Goal: Information Seeking & Learning: Learn about a topic

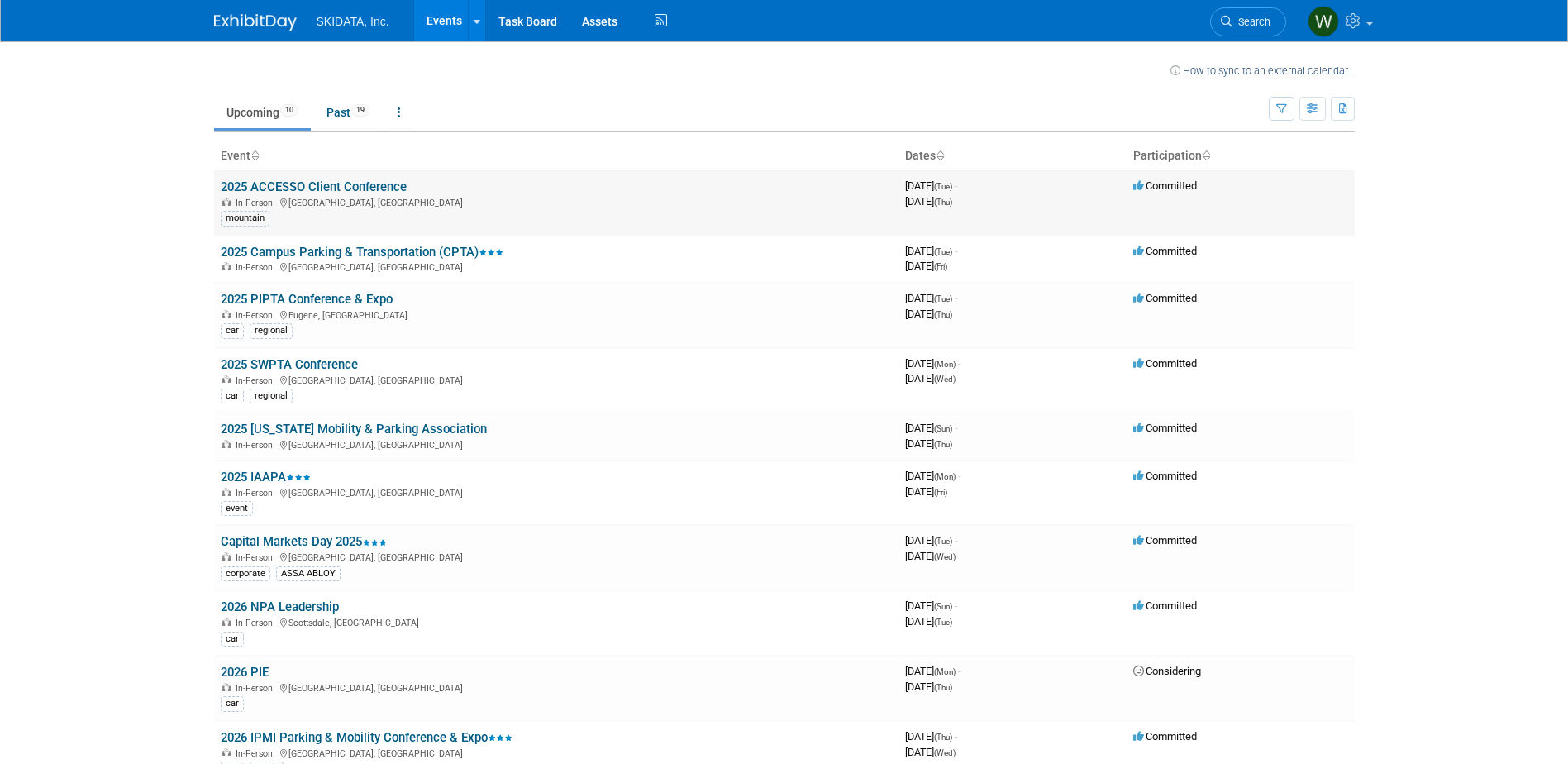
click at [383, 183] on link "2025 ACCESSO Client Conference" at bounding box center [313, 187] width 186 height 15
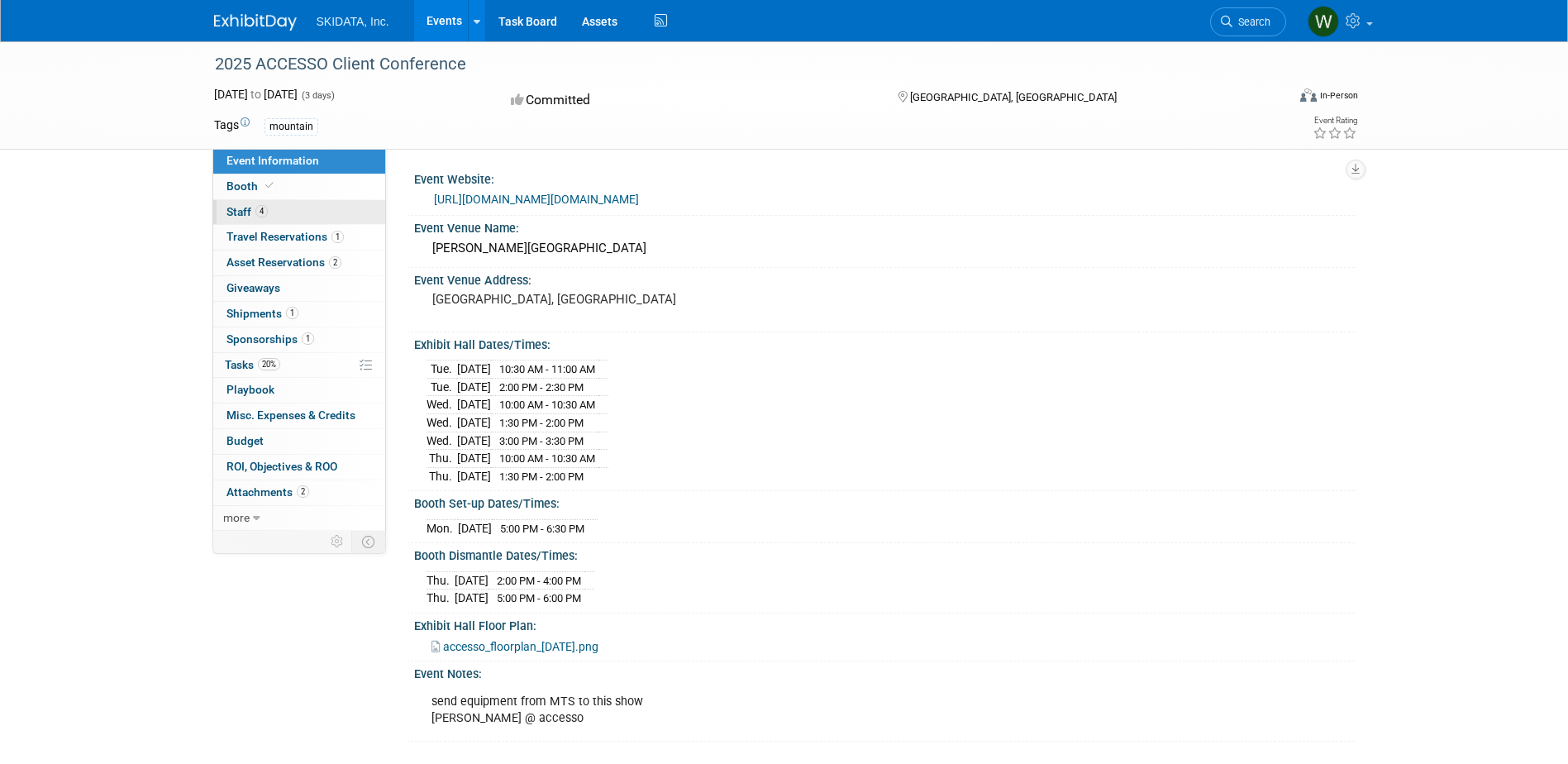
click at [341, 206] on link "4 Staff 4" at bounding box center [299, 213] width 172 height 25
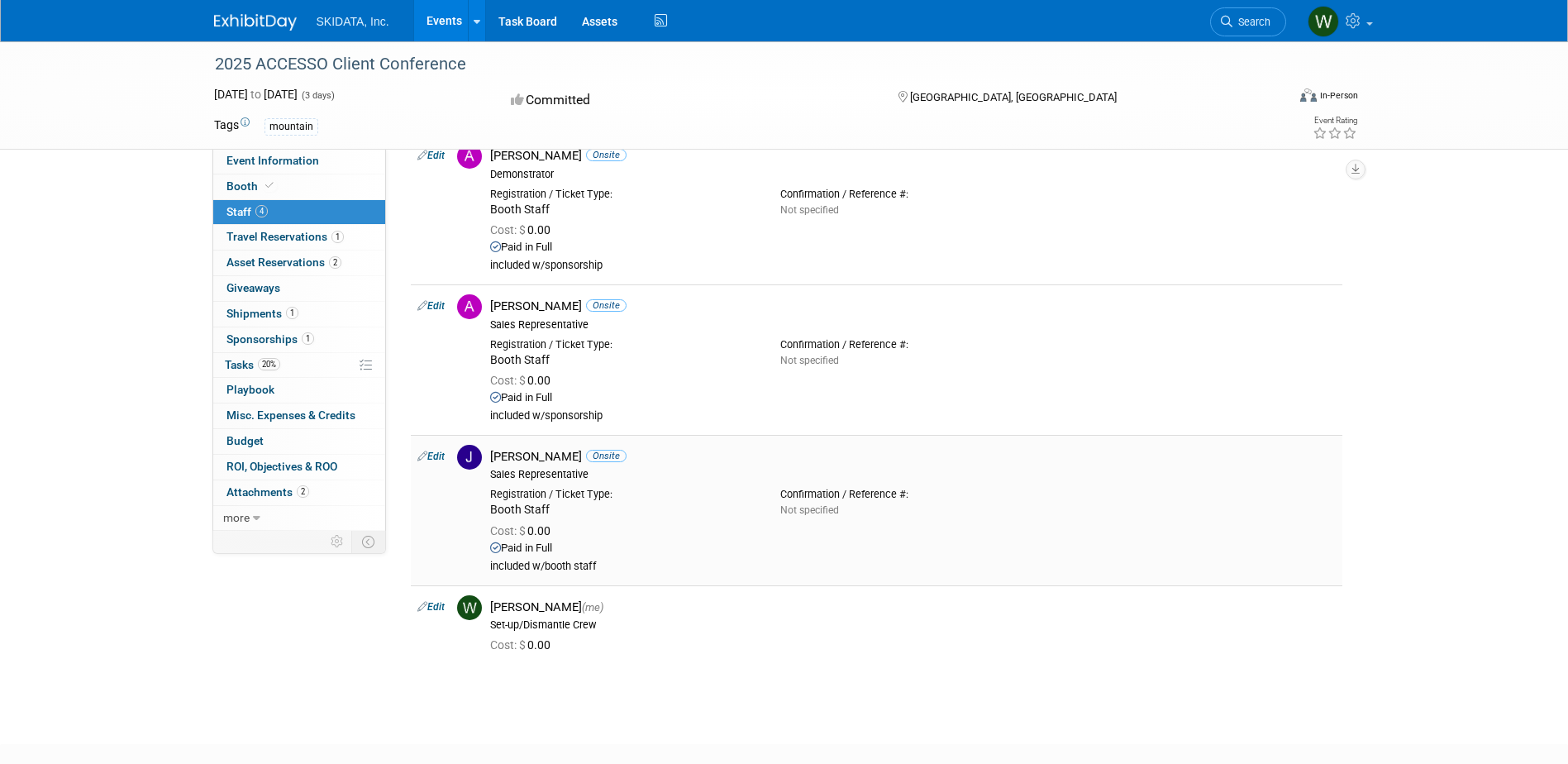
scroll to position [80, 0]
click at [278, 234] on span "Travel Reservations 1" at bounding box center [285, 237] width 118 height 13
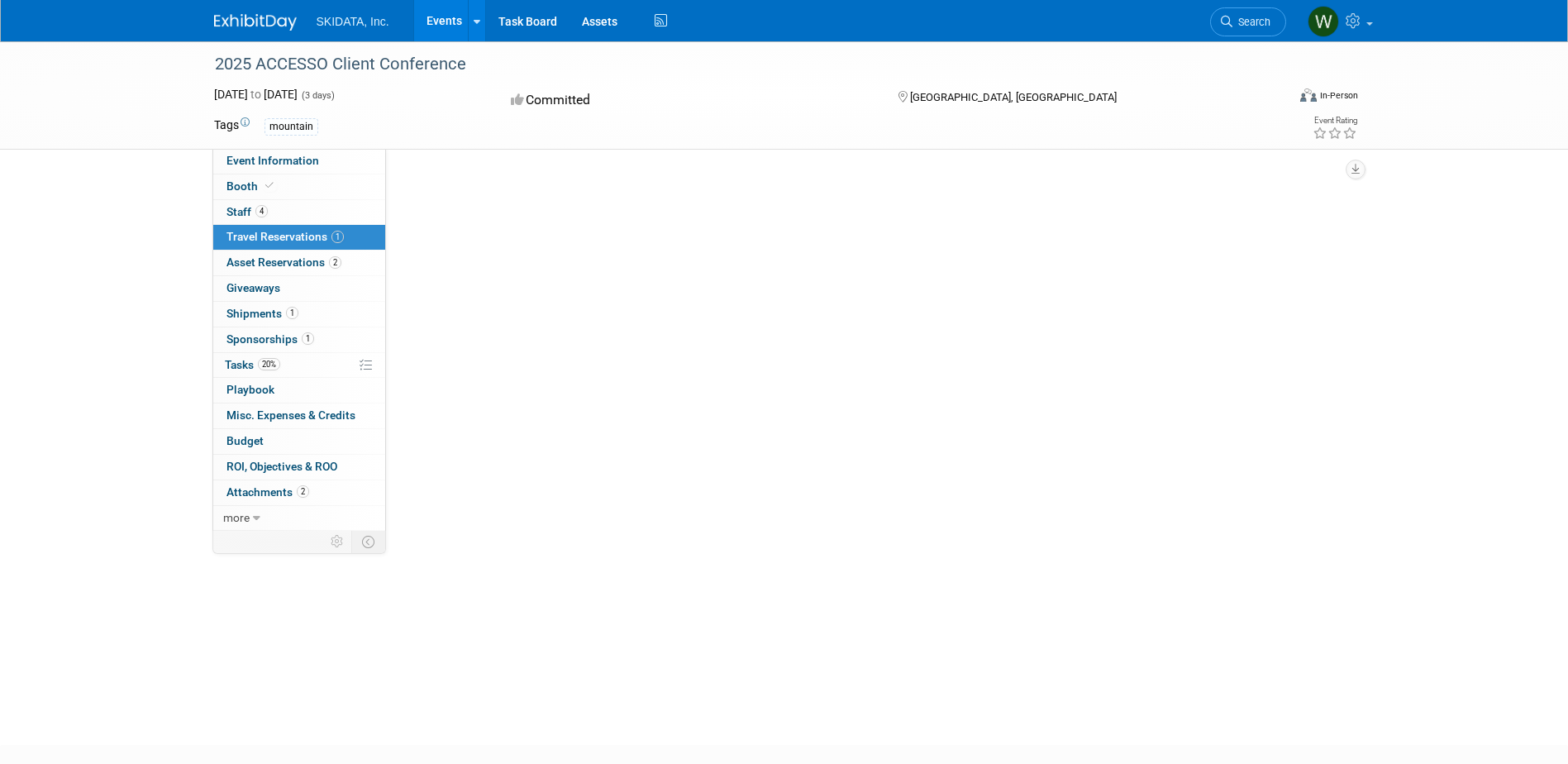
scroll to position [0, 0]
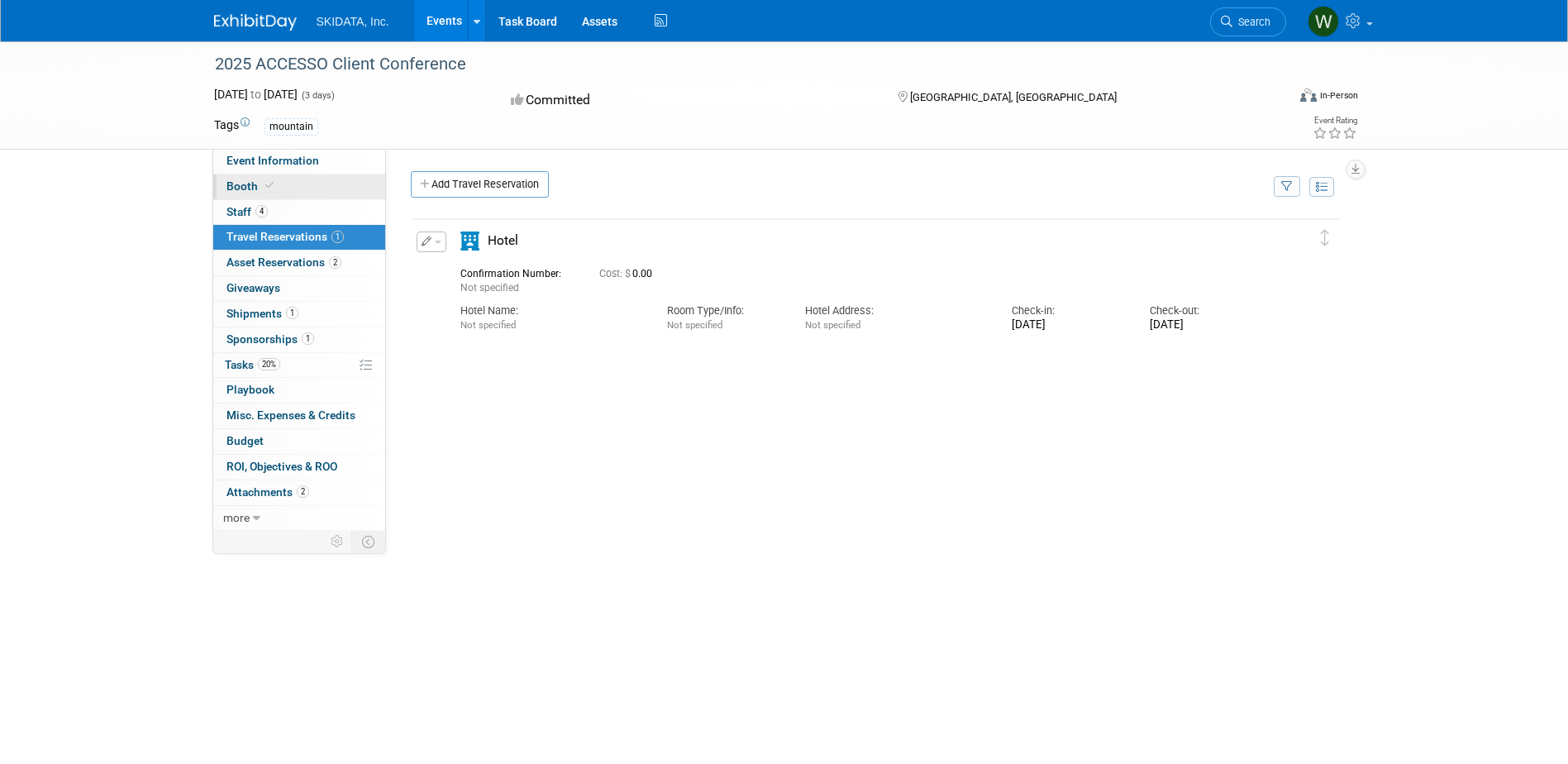
click at [266, 188] on icon at bounding box center [269, 185] width 8 height 9
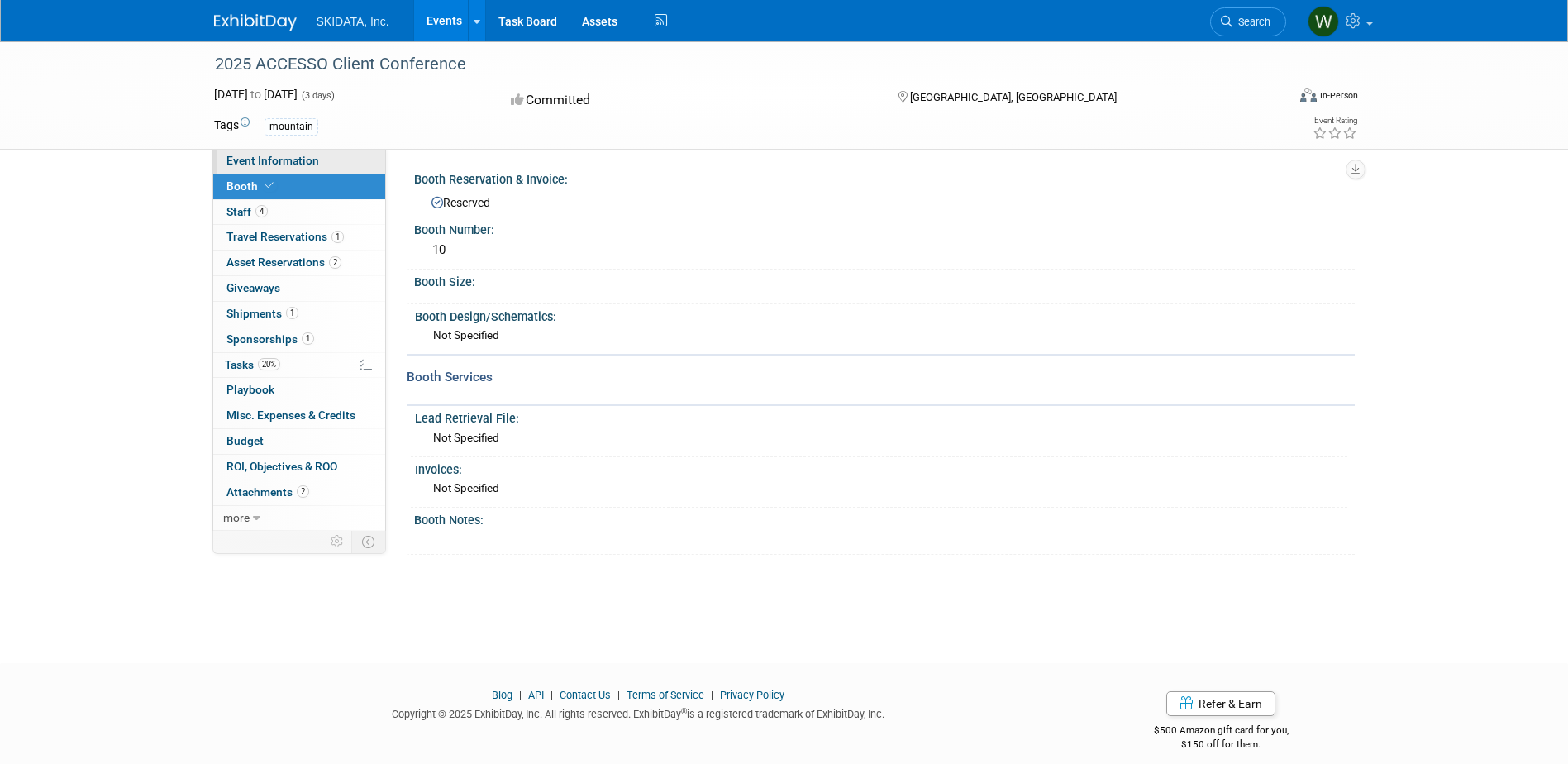
click at [293, 162] on span "Event Information" at bounding box center [273, 160] width 93 height 13
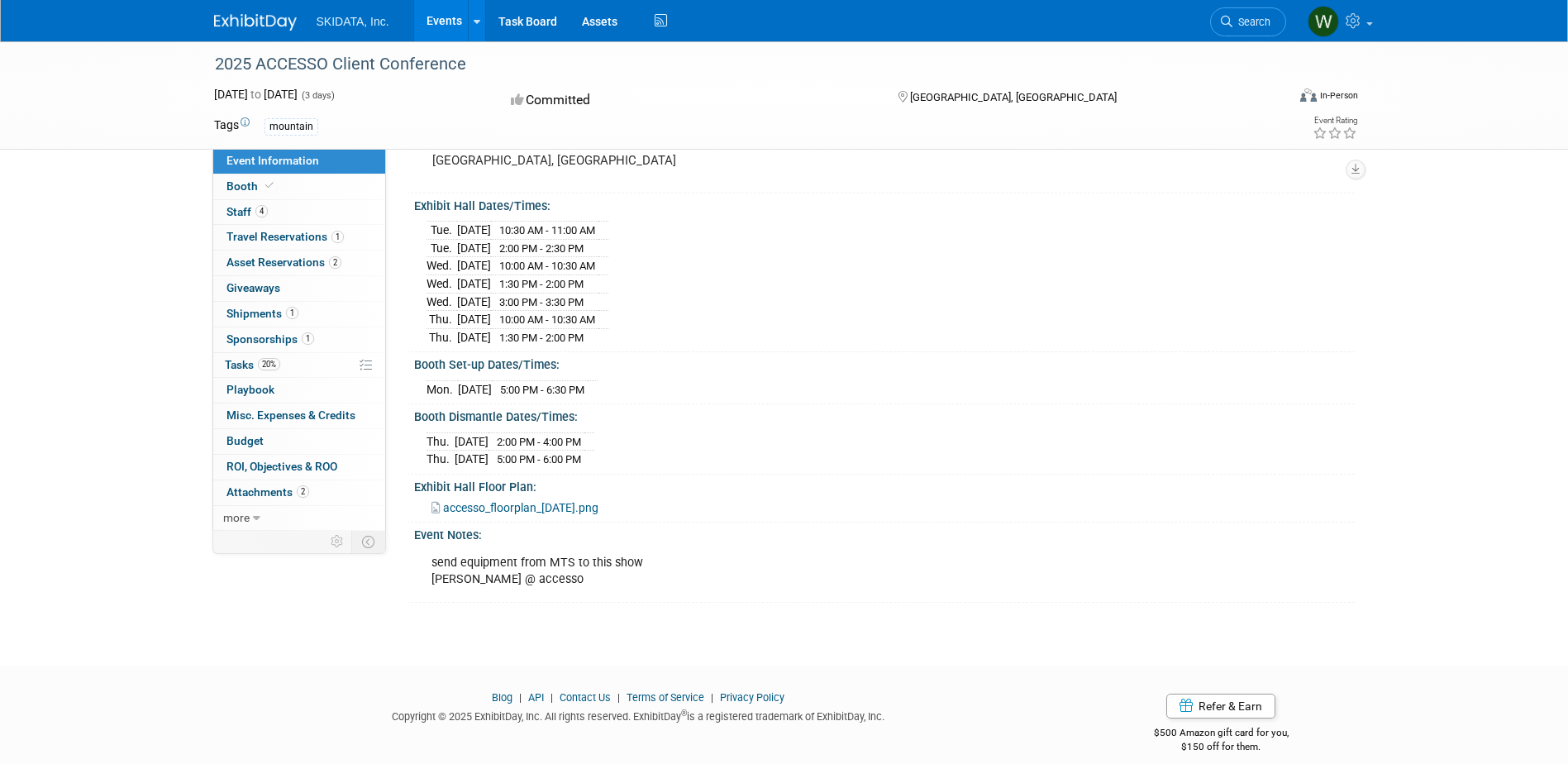
scroll to position [145, 0]
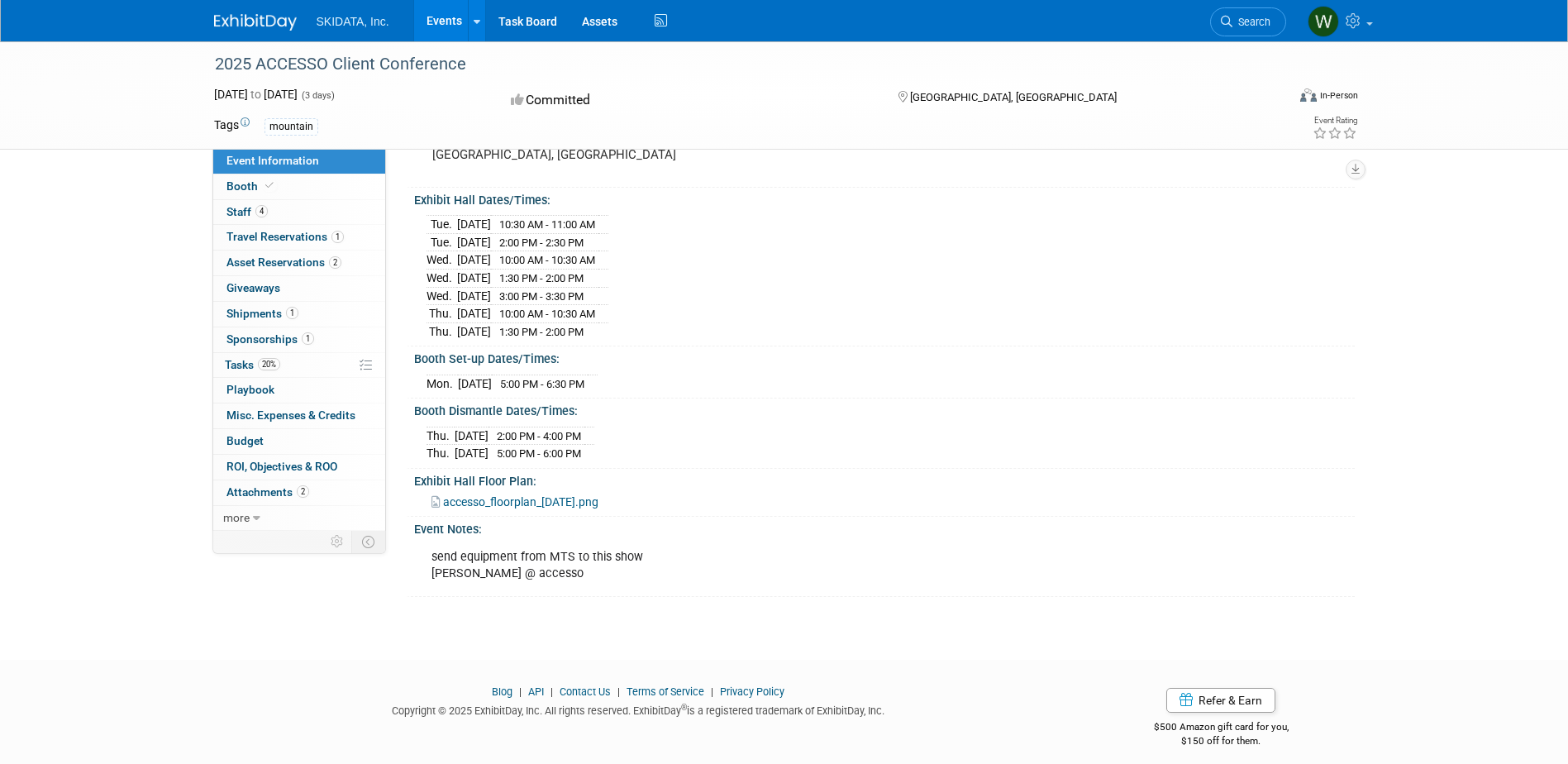
click at [542, 495] on span "accesso_floorplan_[DATE].png" at bounding box center [521, 502] width 155 height 13
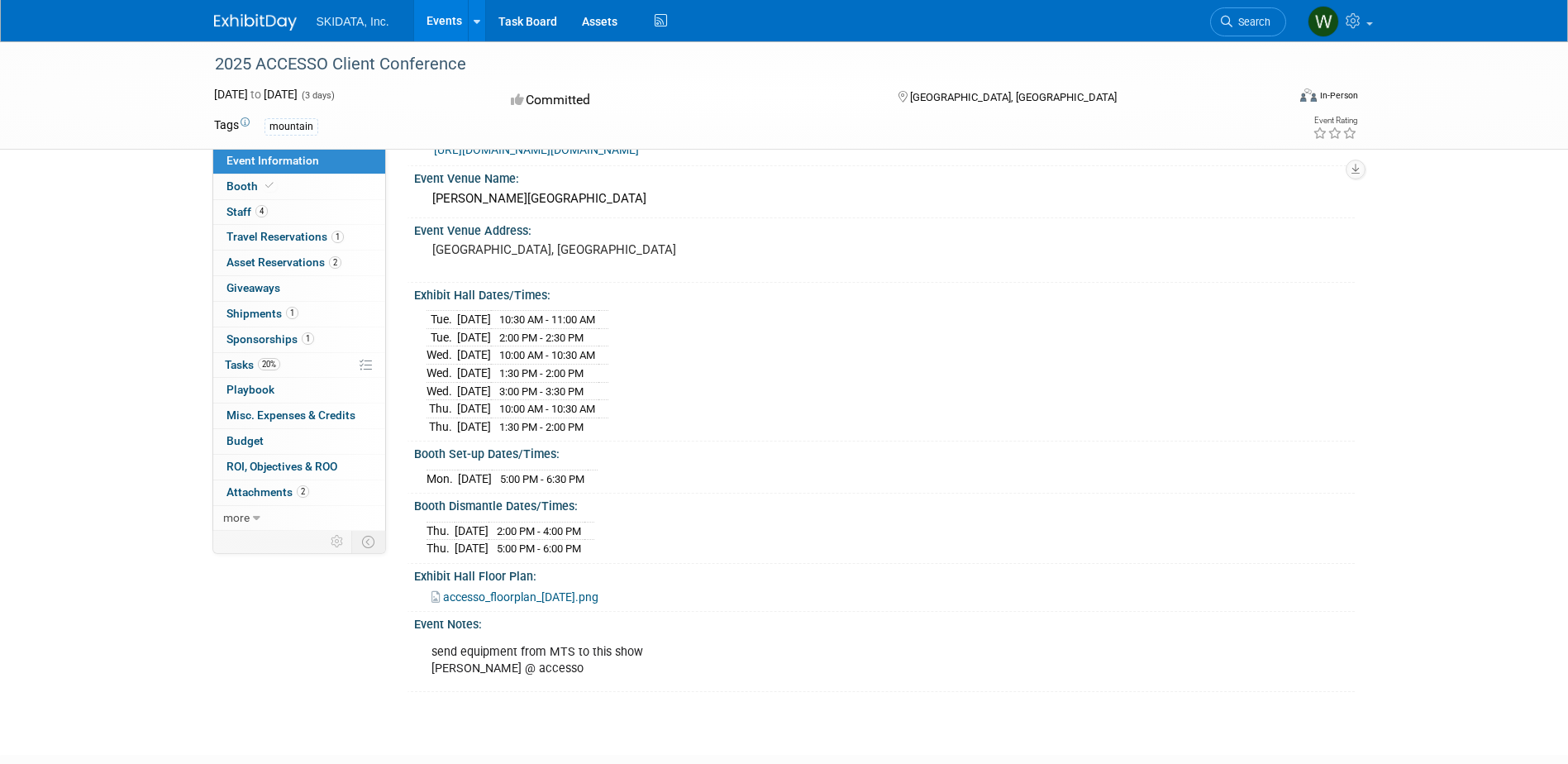
scroll to position [0, 0]
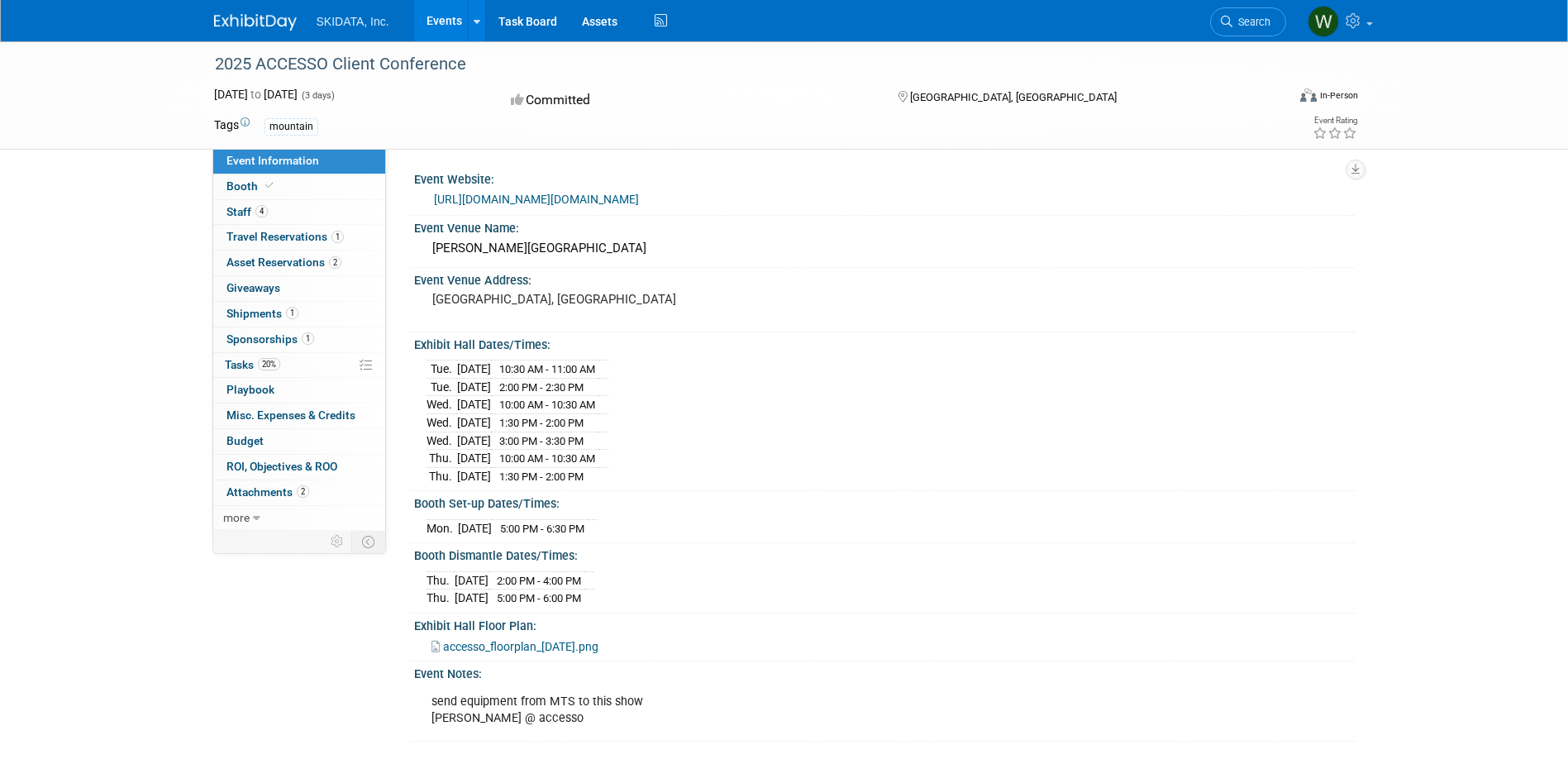
click at [639, 198] on link "[URL][DOMAIN_NAME][DOMAIN_NAME]" at bounding box center [537, 199] width 205 height 13
click at [283, 494] on span "Attachments 2" at bounding box center [268, 492] width 83 height 13
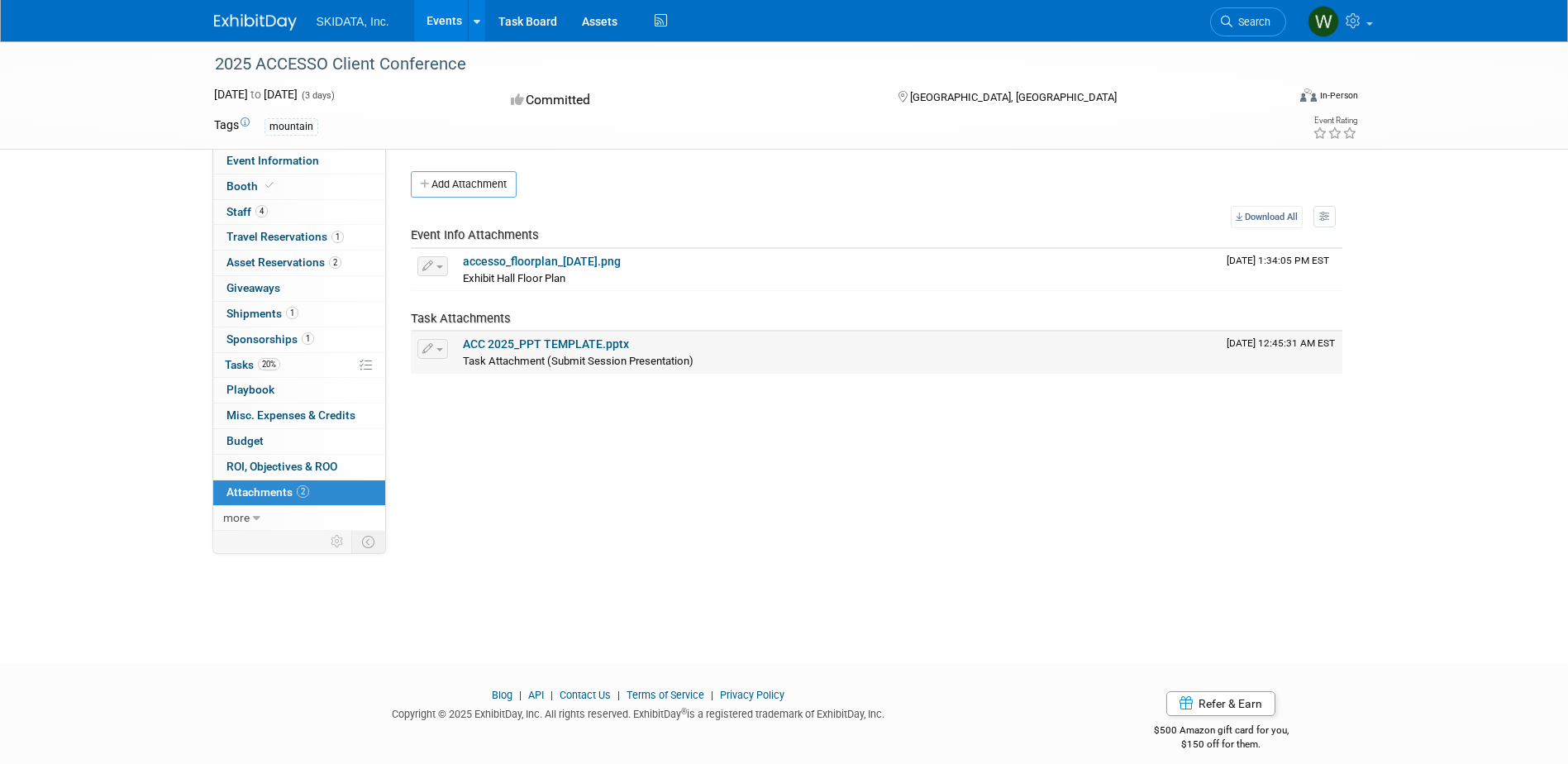
click at [515, 346] on link "ACC 2025_PPT TEMPLATE.pptx" at bounding box center [545, 344] width 166 height 13
click at [240, 522] on span "more" at bounding box center [237, 518] width 27 height 13
click at [277, 540] on span "Event Binder (.pdf export)" at bounding box center [293, 543] width 133 height 13
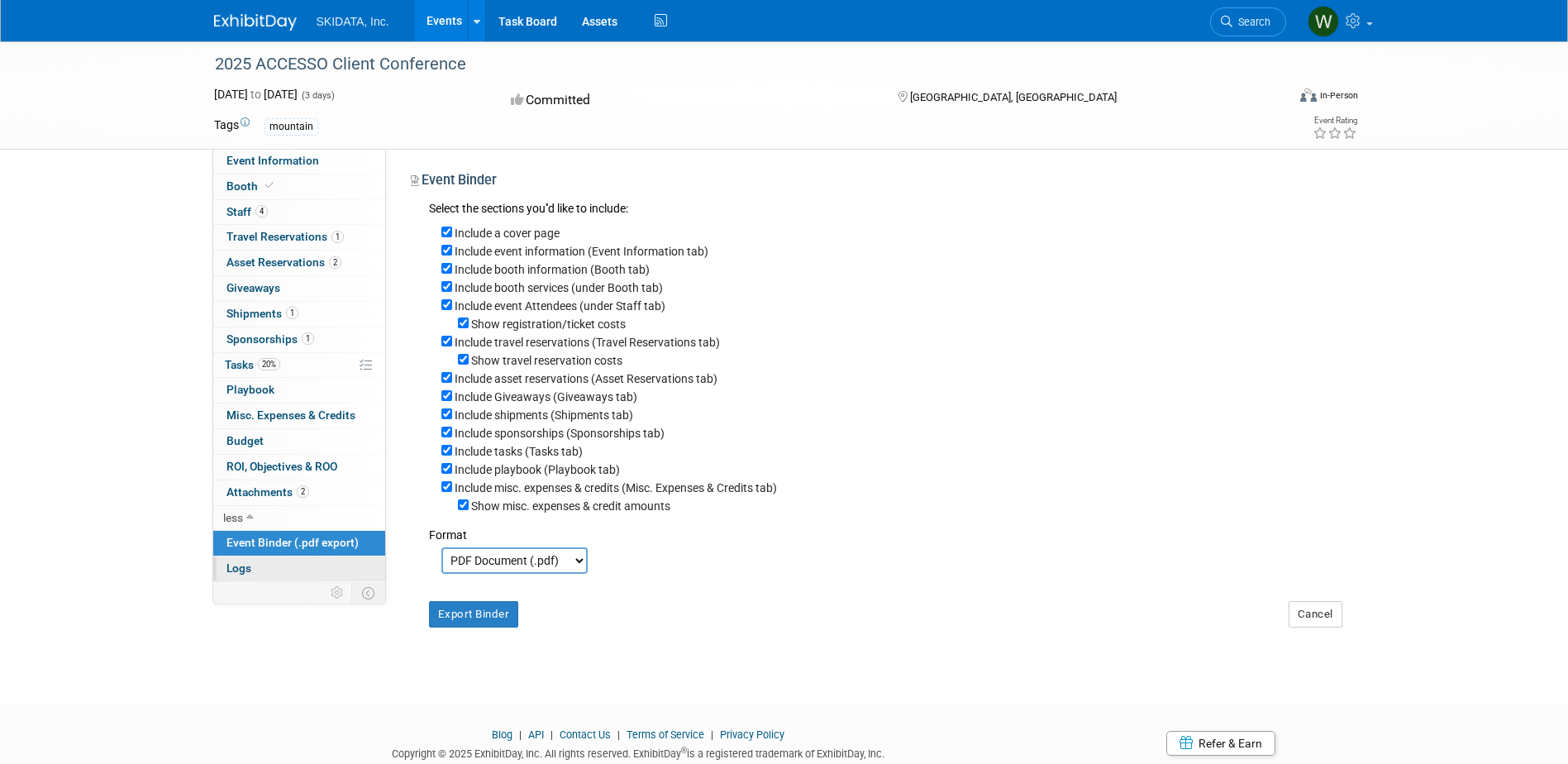
click at [263, 565] on link "Logs" at bounding box center [299, 569] width 172 height 25
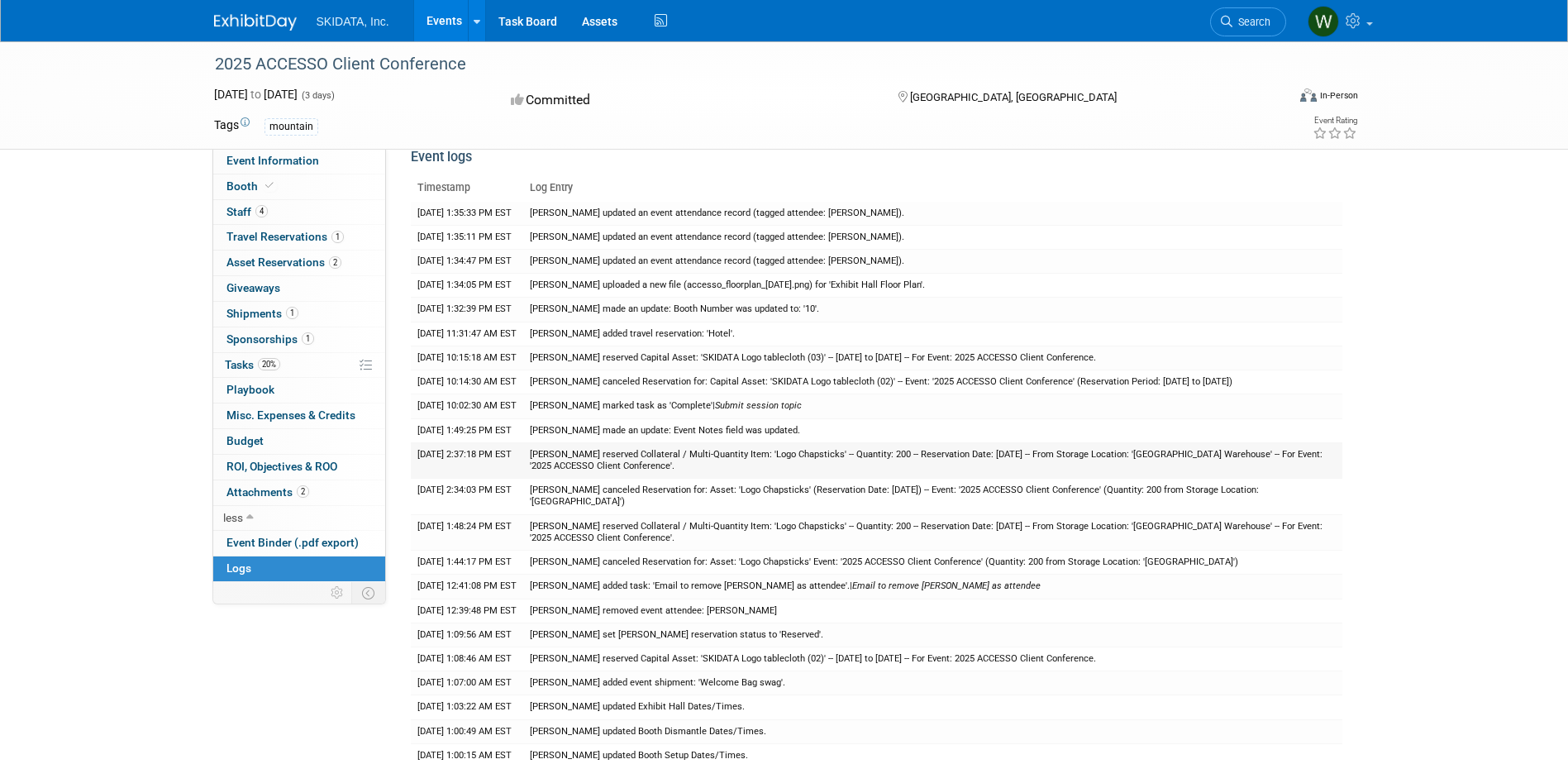
scroll to position [24, 0]
